Goal: Entertainment & Leisure: Consume media (video, audio)

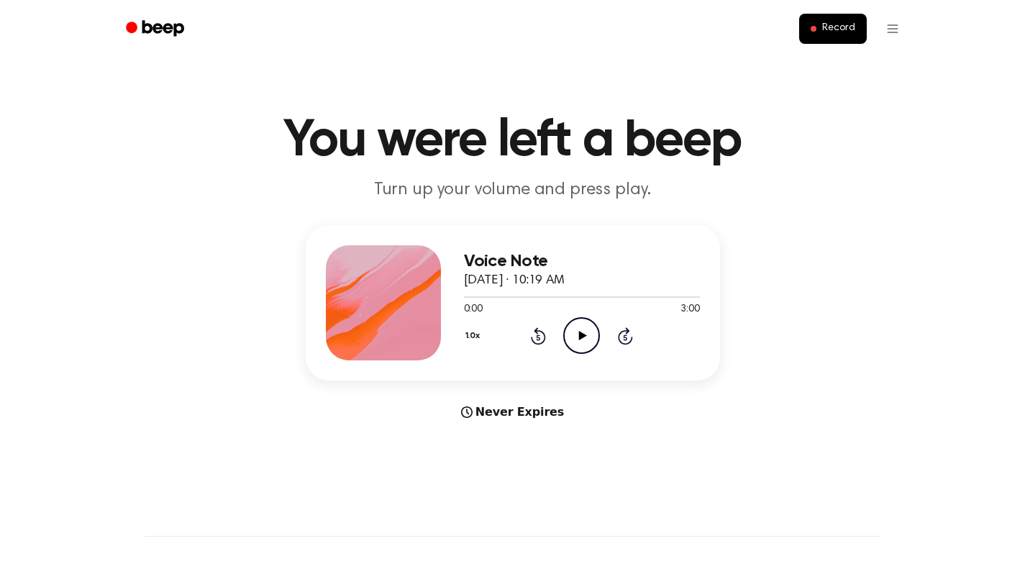
click at [574, 335] on icon "Play Audio" at bounding box center [581, 335] width 37 height 37
click at [586, 334] on icon "Pause Audio" at bounding box center [581, 335] width 37 height 37
click at [581, 332] on icon "Play Audio" at bounding box center [581, 335] width 37 height 37
click at [584, 332] on icon at bounding box center [581, 335] width 6 height 9
